Goal: Find specific page/section: Find specific page/section

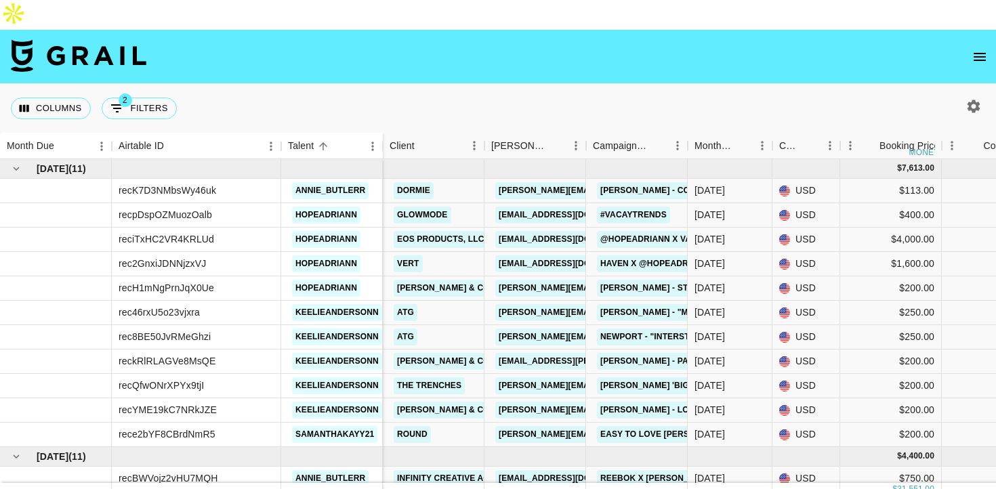
scroll to position [70, 0]
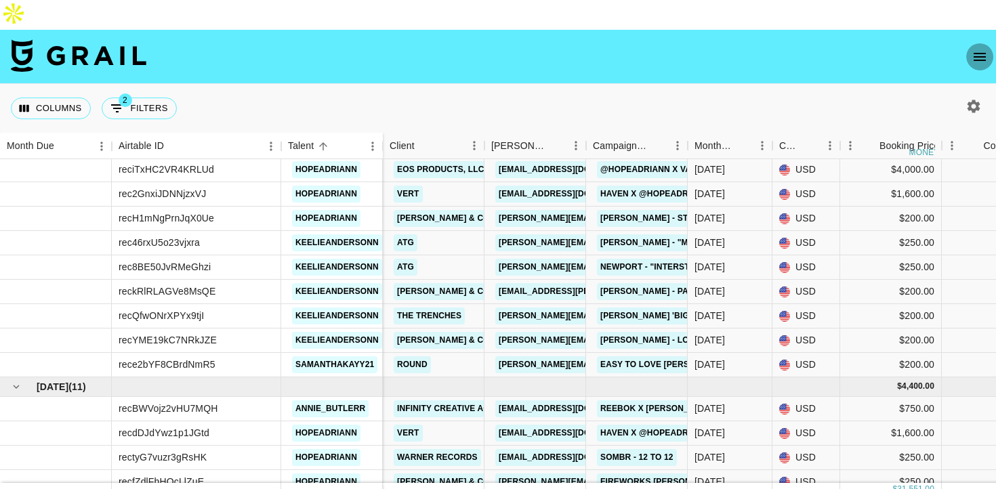
click at [978, 49] on icon "open drawer" at bounding box center [980, 57] width 16 height 16
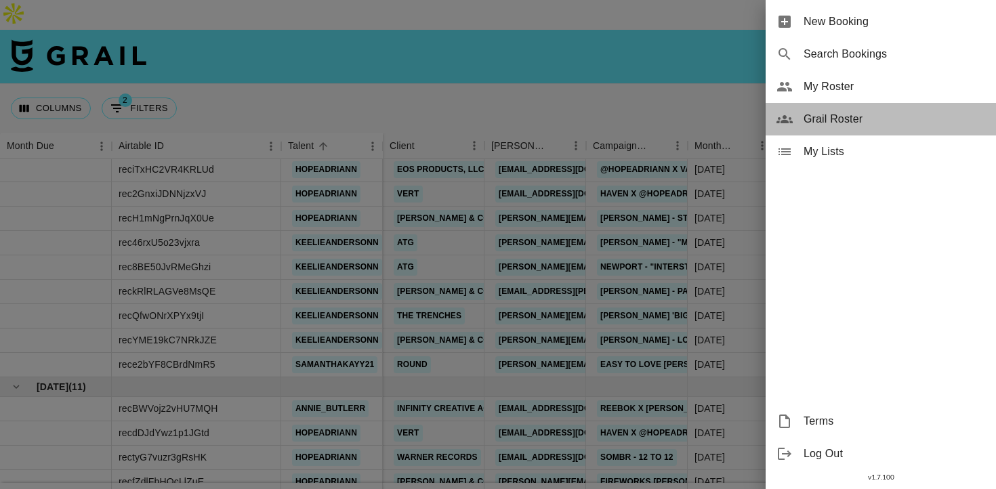
click at [831, 121] on span "Grail Roster" at bounding box center [895, 119] width 182 height 16
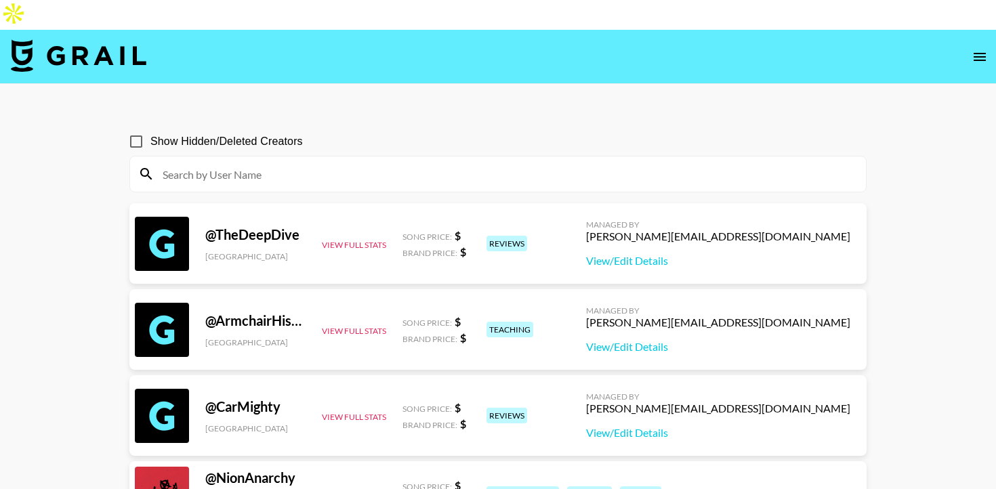
click at [978, 53] on icon "open drawer" at bounding box center [980, 57] width 12 height 8
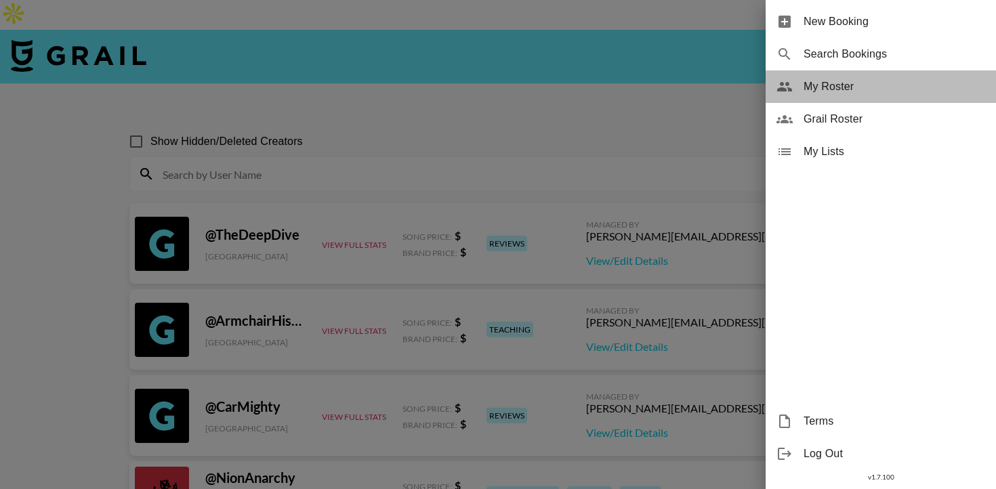
click at [829, 83] on span "My Roster" at bounding box center [895, 87] width 182 height 16
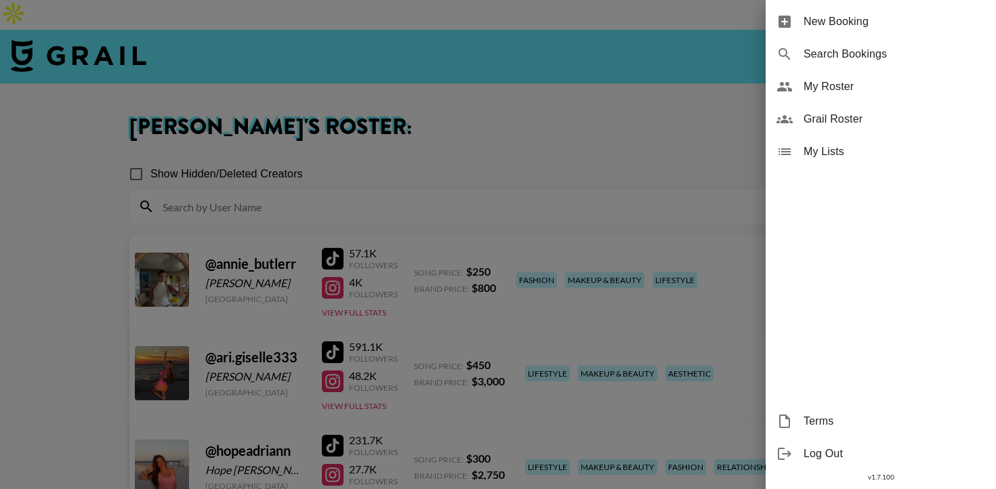
click at [434, 140] on div at bounding box center [498, 244] width 996 height 489
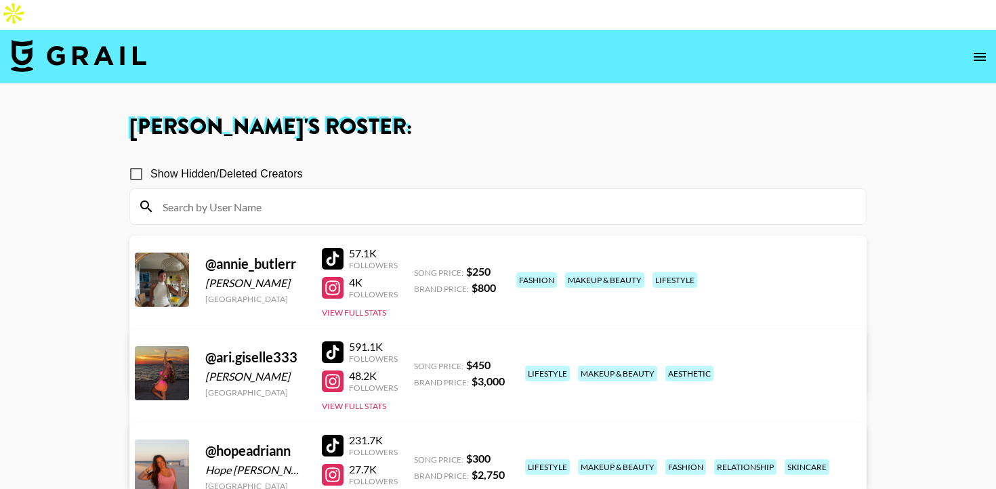
scroll to position [474, 0]
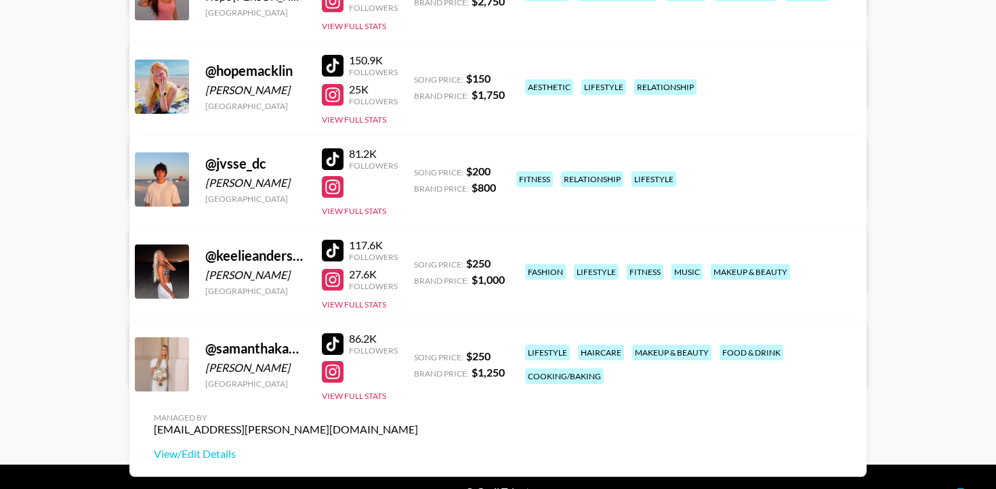
click at [331, 148] on div at bounding box center [333, 159] width 22 height 22
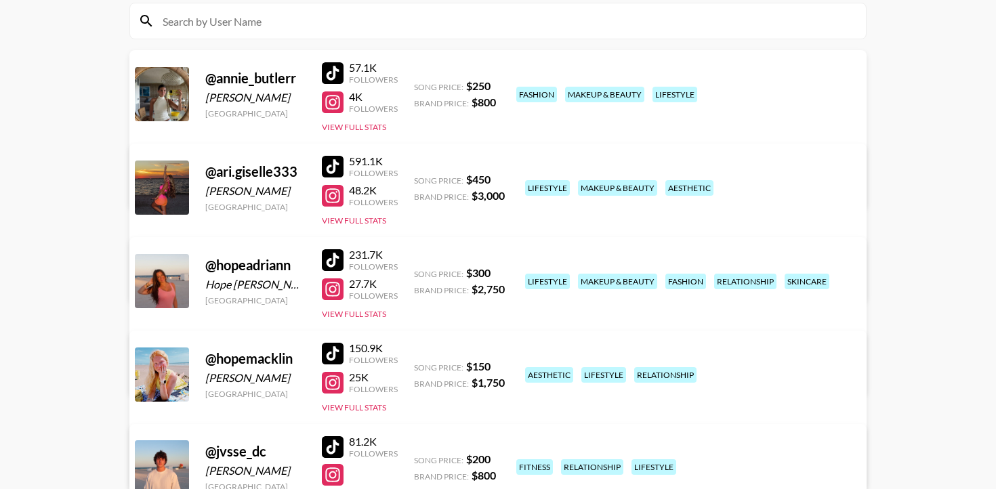
scroll to position [186, 0]
drag, startPoint x: 218, startPoint y: 140, endPoint x: 300, endPoint y: 138, distance: 82.0
click at [300, 163] on div "@ ari.giselle333" at bounding box center [255, 171] width 100 height 17
copy div "ari.giselle333"
